Goal: Task Accomplishment & Management: Manage account settings

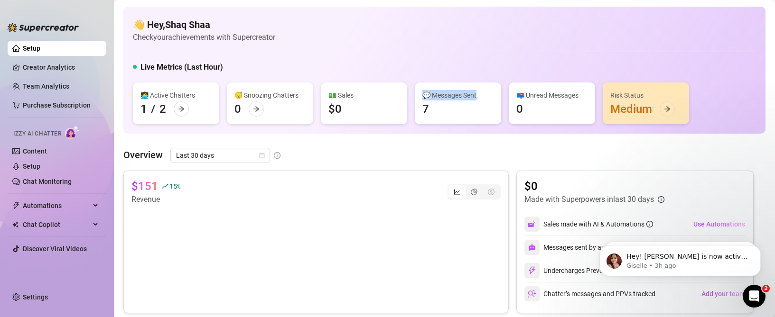
click at [54, 139] on span "Izzy AI Chatter" at bounding box center [37, 134] width 48 height 9
click at [47, 154] on link "Content" at bounding box center [35, 152] width 24 height 8
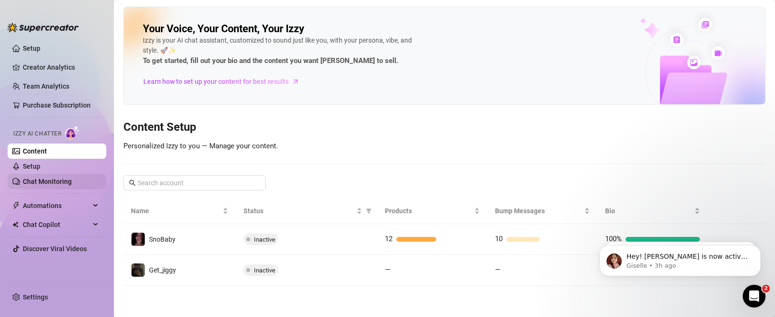
click at [54, 178] on link "Chat Monitoring" at bounding box center [47, 182] width 49 height 8
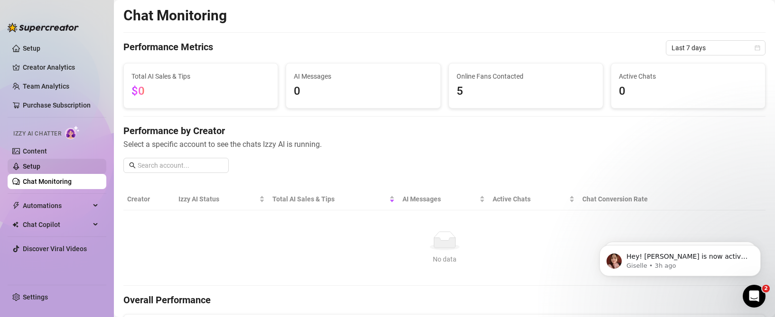
click at [37, 167] on link "Setup" at bounding box center [32, 167] width 18 height 8
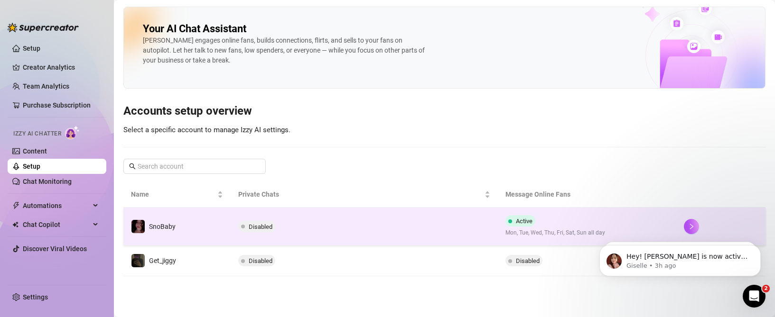
click at [388, 225] on td "Disabled" at bounding box center [365, 227] width 268 height 38
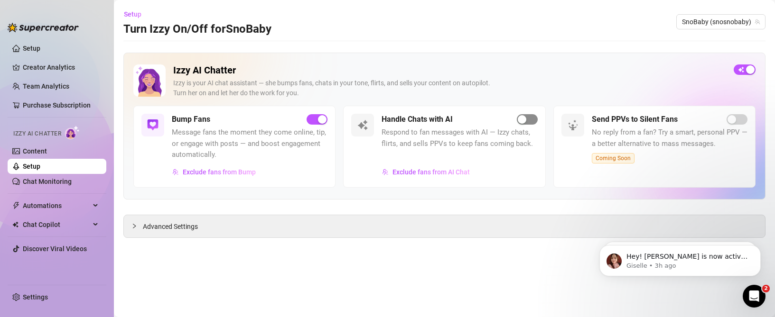
click at [524, 119] on div "button" at bounding box center [522, 119] width 9 height 9
click at [40, 49] on link "Setup" at bounding box center [32, 49] width 18 height 8
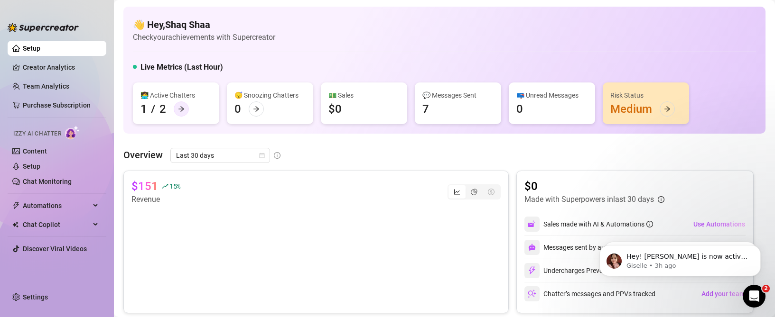
click at [175, 111] on div at bounding box center [181, 109] width 15 height 15
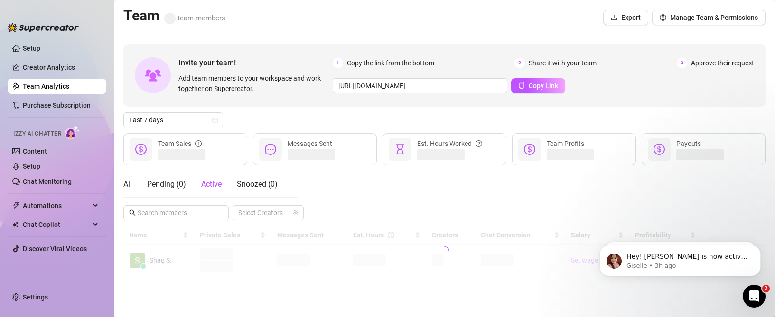
click at [183, 109] on div "Invite your team! Add team members to your workspace and work together on Super…" at bounding box center [444, 160] width 642 height 233
